Goal: Transaction & Acquisition: Obtain resource

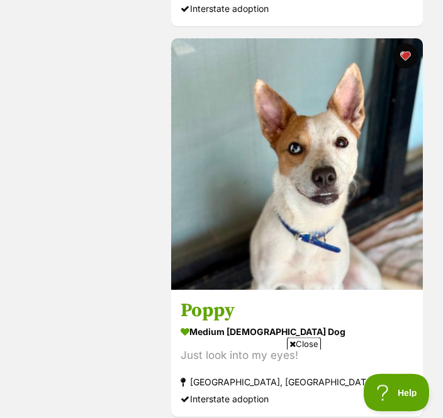
scroll to position [628, 0]
click at [325, 191] on img at bounding box center [297, 164] width 252 height 252
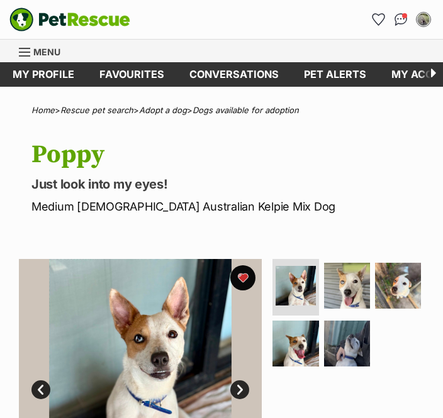
click at [226, 389] on img at bounding box center [140, 380] width 243 height 243
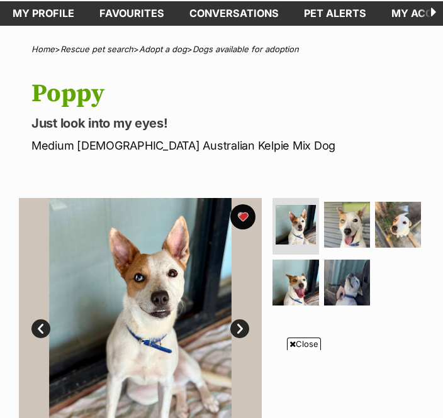
click at [234, 334] on link "Next" at bounding box center [239, 328] width 19 height 19
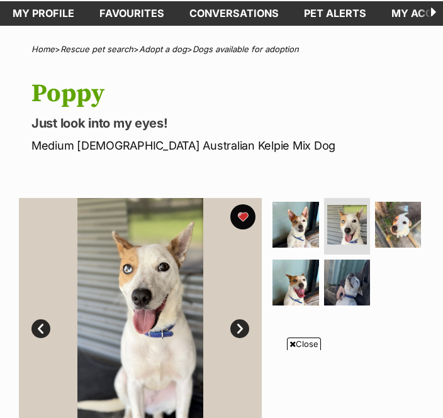
click at [248, 326] on img at bounding box center [140, 319] width 243 height 243
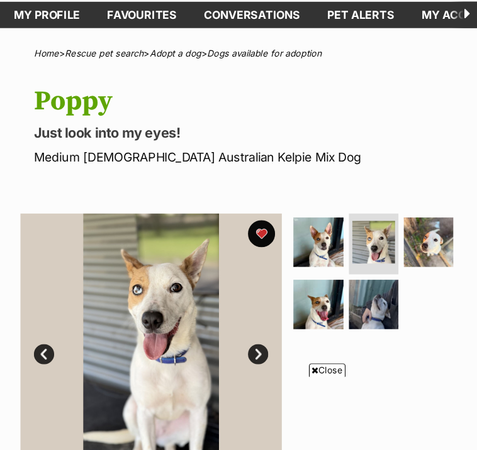
scroll to position [63, 0]
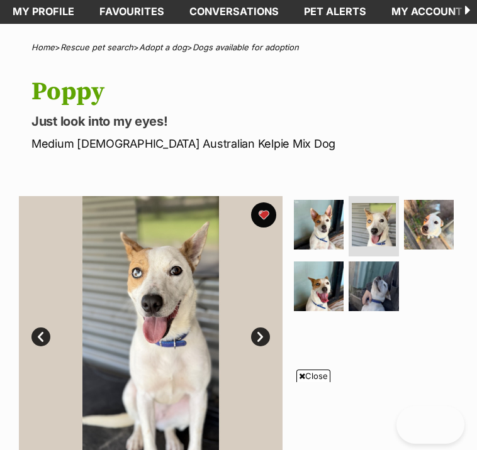
click at [251, 335] on link "Next" at bounding box center [260, 337] width 19 height 19
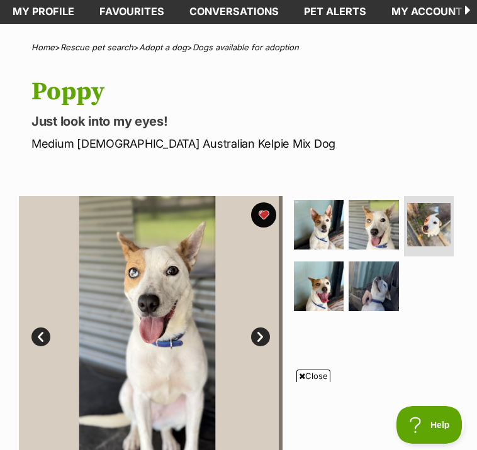
scroll to position [0, 0]
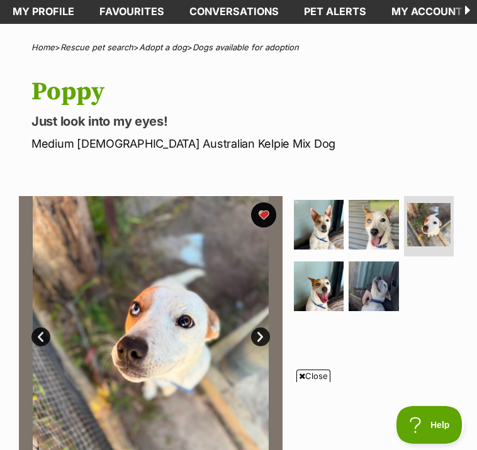
click at [267, 340] on link "Next" at bounding box center [260, 337] width 19 height 19
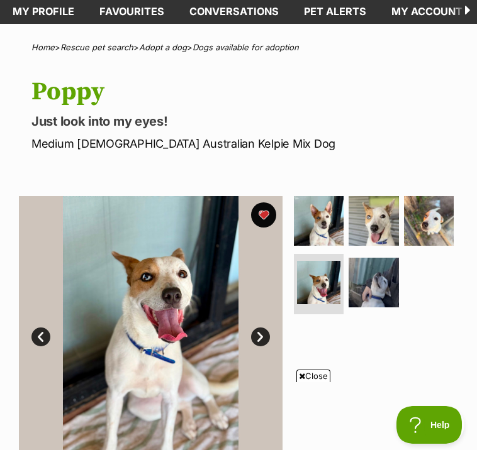
click at [263, 340] on link "Next" at bounding box center [260, 337] width 19 height 19
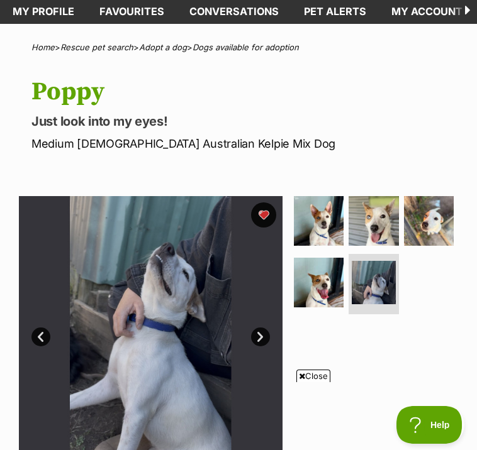
click at [265, 338] on link "Next" at bounding box center [260, 337] width 19 height 19
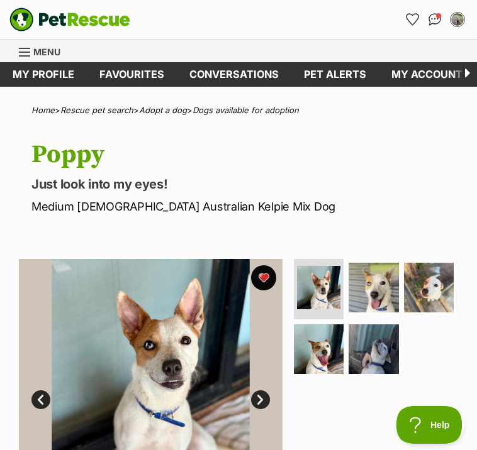
click at [55, 21] on img "PetRescue" at bounding box center [69, 20] width 121 height 24
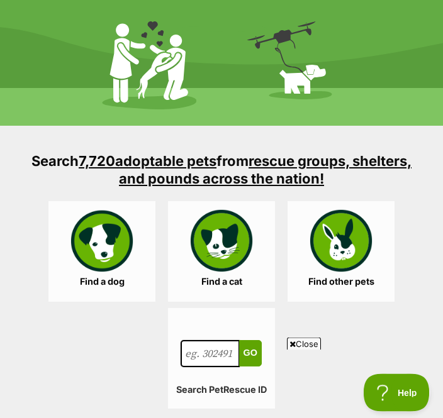
scroll to position [1770, 0]
click at [107, 248] on link "Find a dog" at bounding box center [101, 251] width 107 height 101
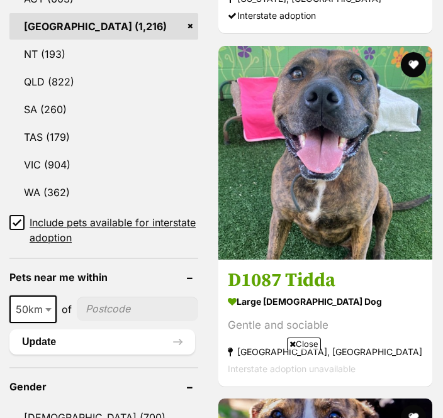
scroll to position [889, 0]
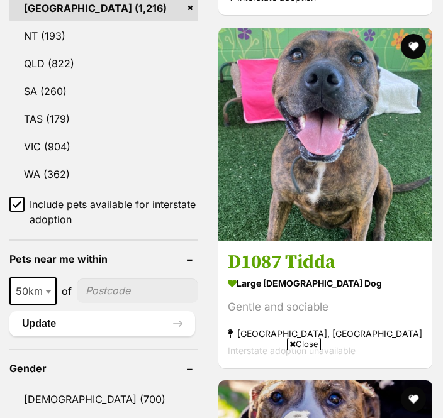
click at [118, 279] on input"] "postcode" at bounding box center [137, 291] width 121 height 24
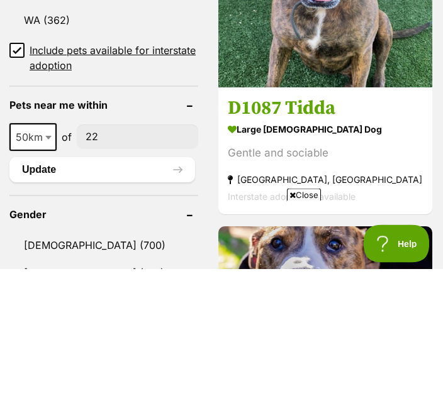
scroll to position [0, 0]
type input"] "2280"
click at [124, 307] on button "Update" at bounding box center [101, 319] width 185 height 25
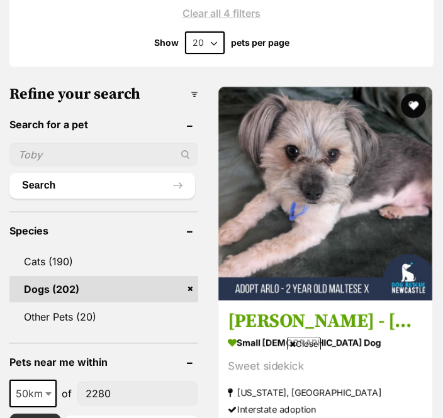
scroll to position [449, 0]
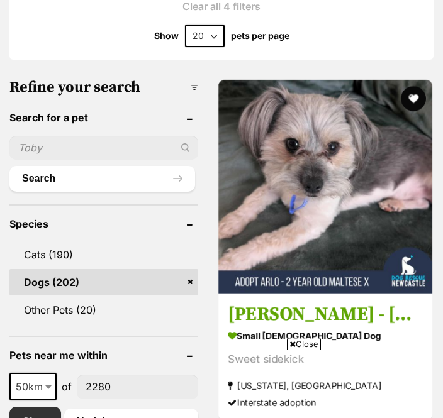
click at [306, 350] on span "Close" at bounding box center [304, 344] width 34 height 13
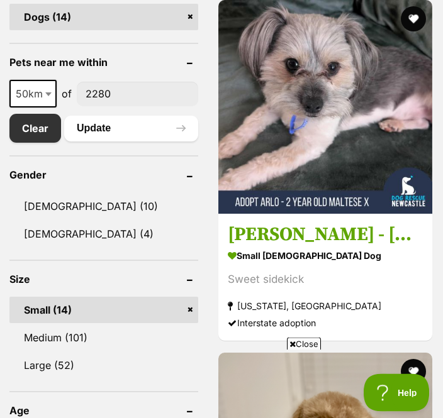
scroll to position [721, 0]
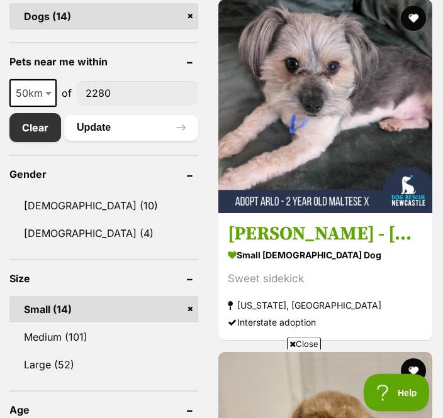
click at [87, 338] on link "Medium (101)" at bounding box center [103, 337] width 189 height 26
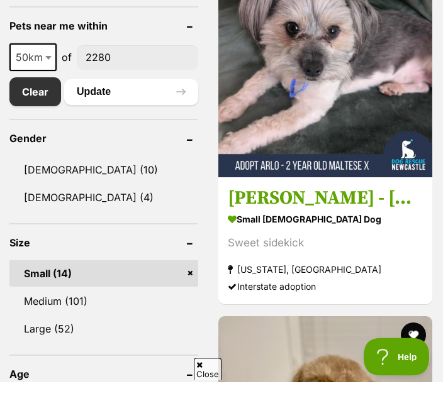
click at [165, 297] on link "Small (14)" at bounding box center [103, 310] width 189 height 26
click at [108, 324] on link "Medium (101)" at bounding box center [103, 337] width 189 height 26
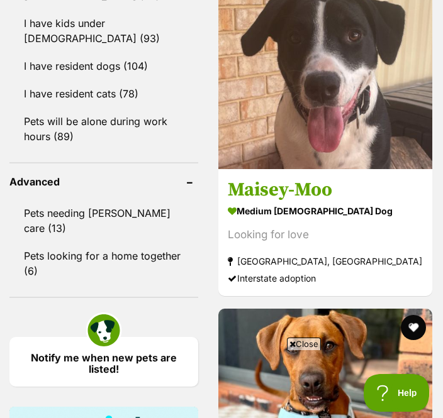
scroll to position [1517, 0]
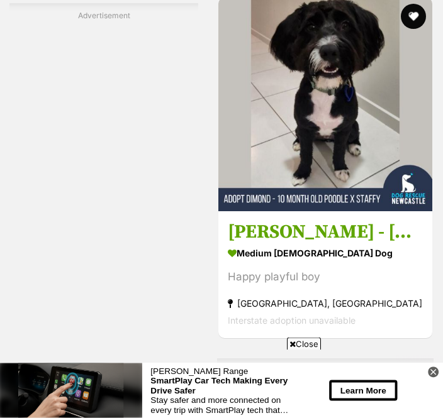
scroll to position [2256, 0]
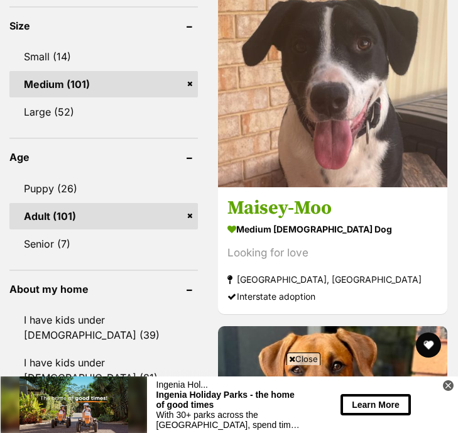
click at [341, 180] on img at bounding box center [332, 72] width 229 height 229
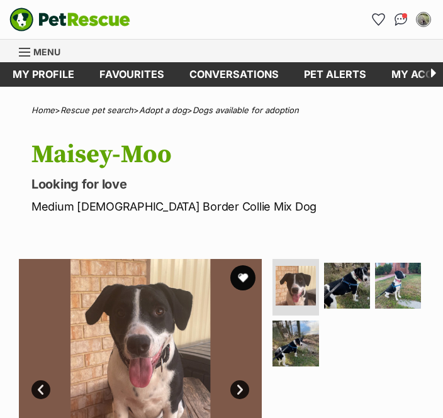
click at [239, 382] on link "Next" at bounding box center [239, 389] width 19 height 19
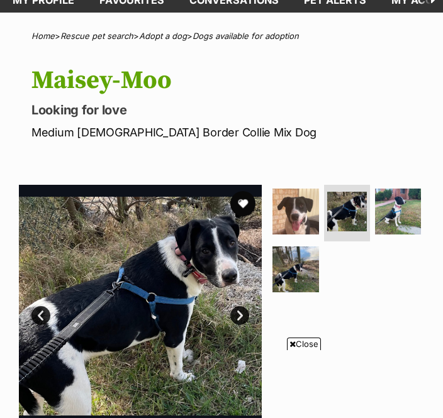
click at [236, 311] on link "Next" at bounding box center [239, 315] width 19 height 19
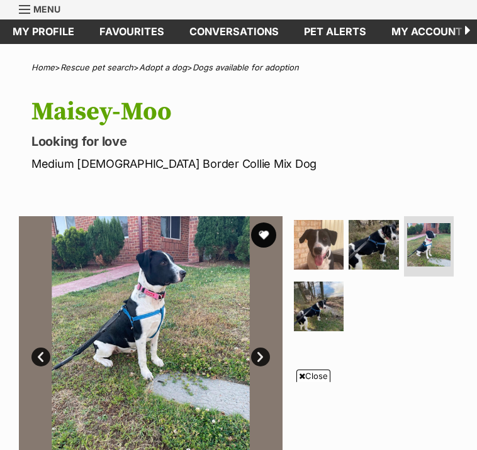
scroll to position [43, 0]
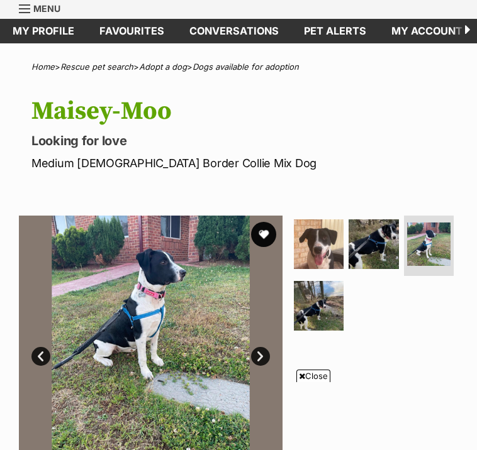
click at [265, 237] on button "favourite" at bounding box center [263, 234] width 25 height 25
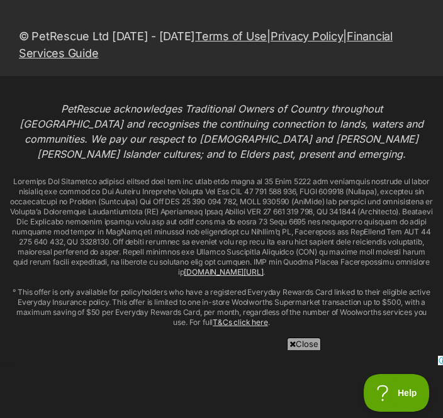
scroll to position [26710, 0]
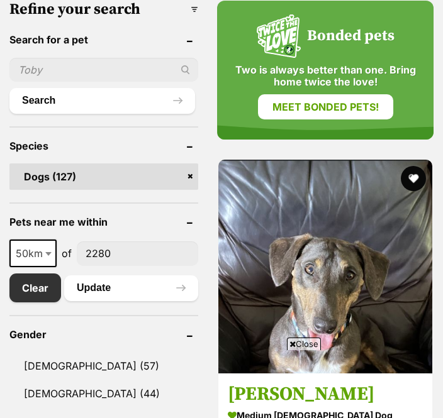
scroll to position [910, 0]
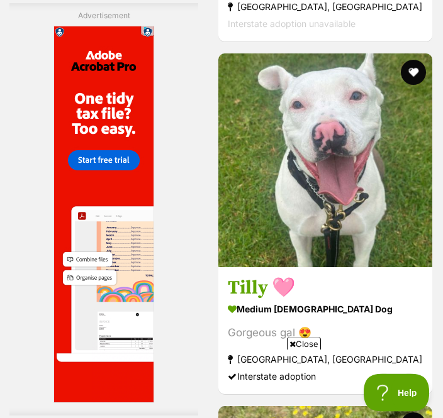
scroll to position [3603, 0]
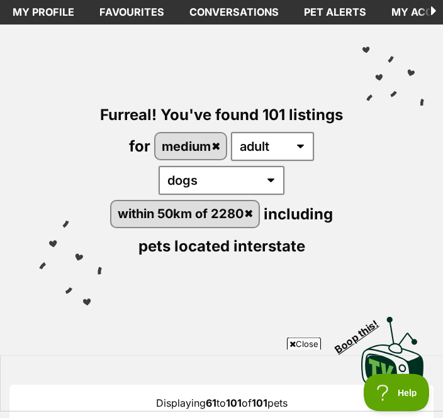
scroll to position [0, 0]
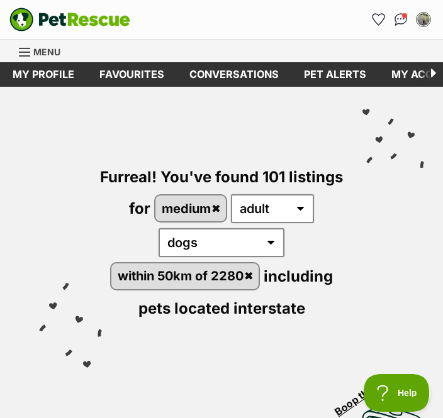
click at [374, 23] on icon "Favourites" at bounding box center [378, 19] width 13 height 13
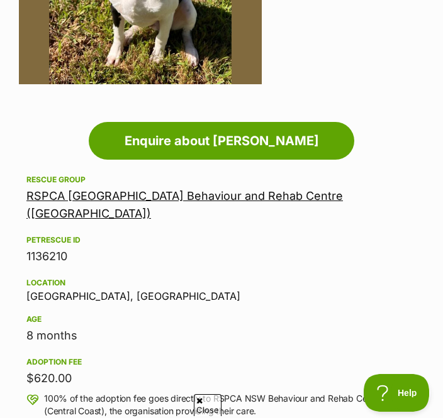
scroll to position [407, 0]
